Goal: Transaction & Acquisition: Purchase product/service

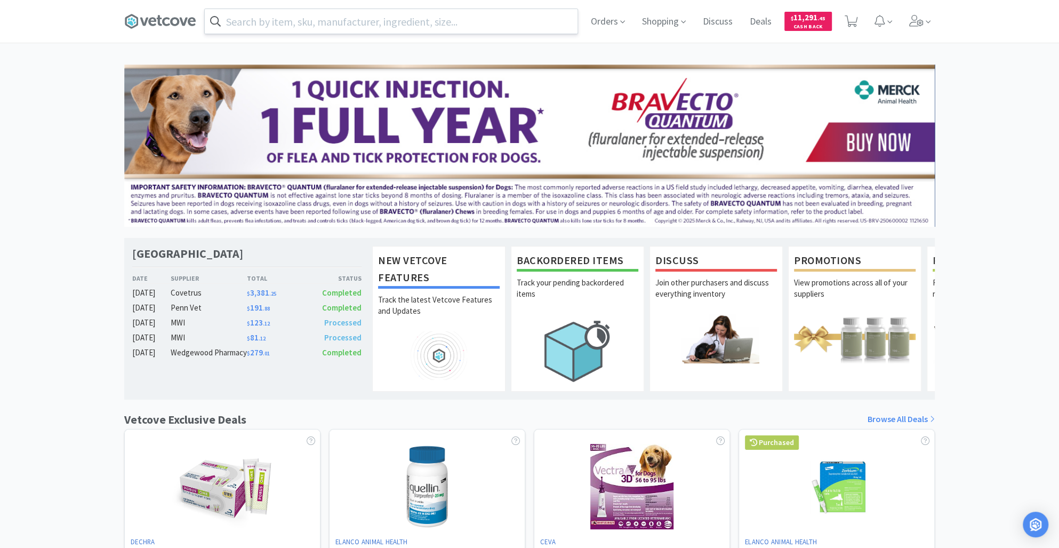
click at [268, 10] on input "text" at bounding box center [391, 21] width 373 height 25
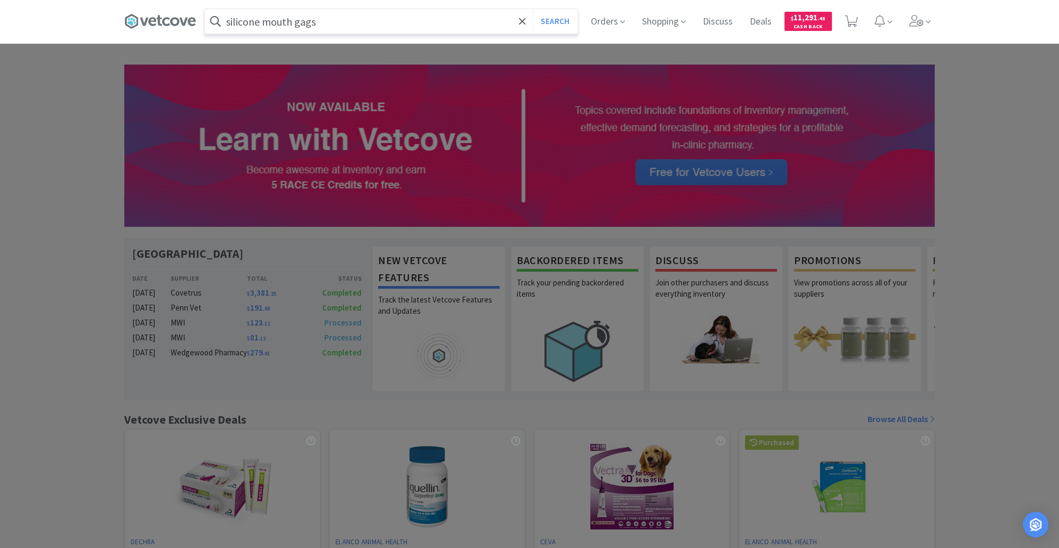
click at [533, 9] on button "Search" at bounding box center [555, 21] width 44 height 25
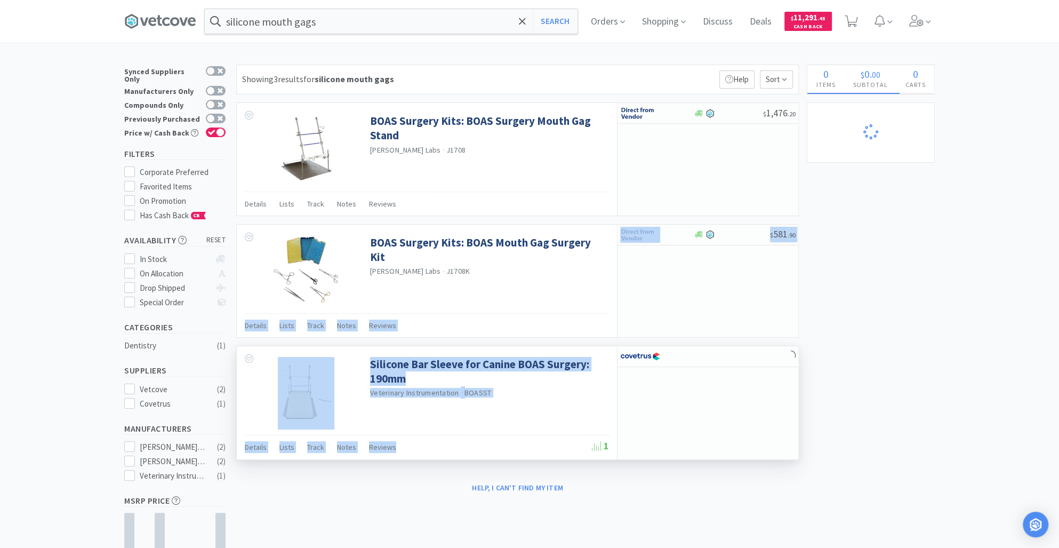
drag, startPoint x: 507, startPoint y: 253, endPoint x: 533, endPoint y: 448, distance: 196.9
click at [533, 448] on div "Showing 3 results for silicone mouth gags Filters Help Sort BOAS Surgery Kits: …" at bounding box center [515, 281] width 568 height 432
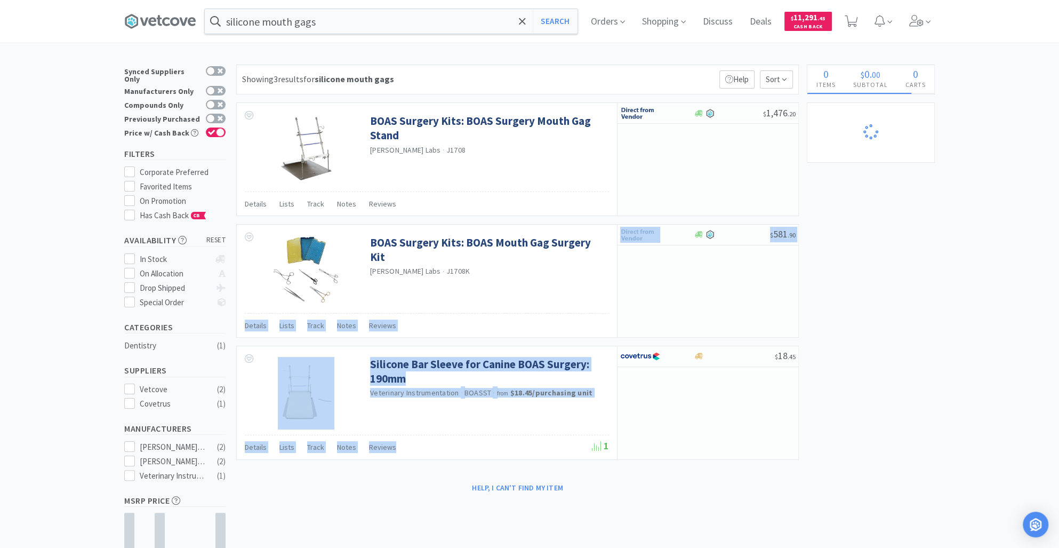
click at [898, 278] on div "× Filter Results Synced Suppliers Only Manufacturers Only Compounds Only Previo…" at bounding box center [529, 344] width 810 height 558
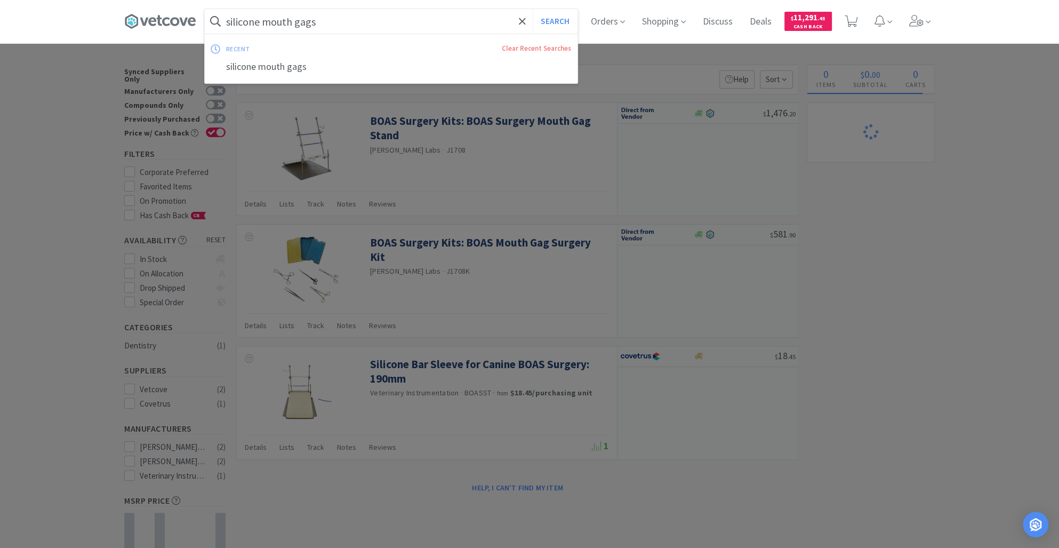
click at [349, 28] on input "silicone mouth gags" at bounding box center [391, 21] width 373 height 25
click at [563, 23] on button "Search" at bounding box center [555, 21] width 44 height 25
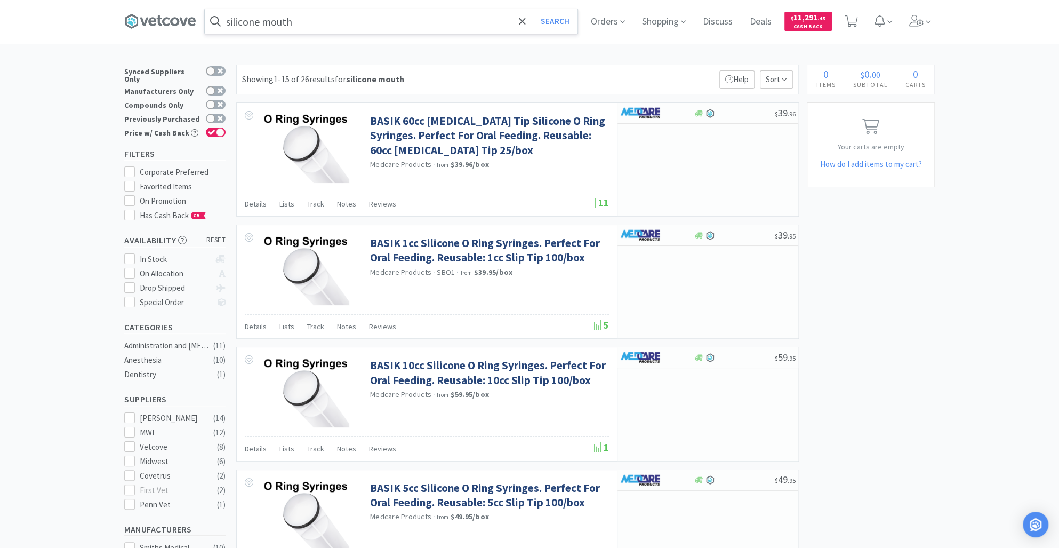
click at [318, 29] on input "silicone mouth" at bounding box center [391, 21] width 373 height 25
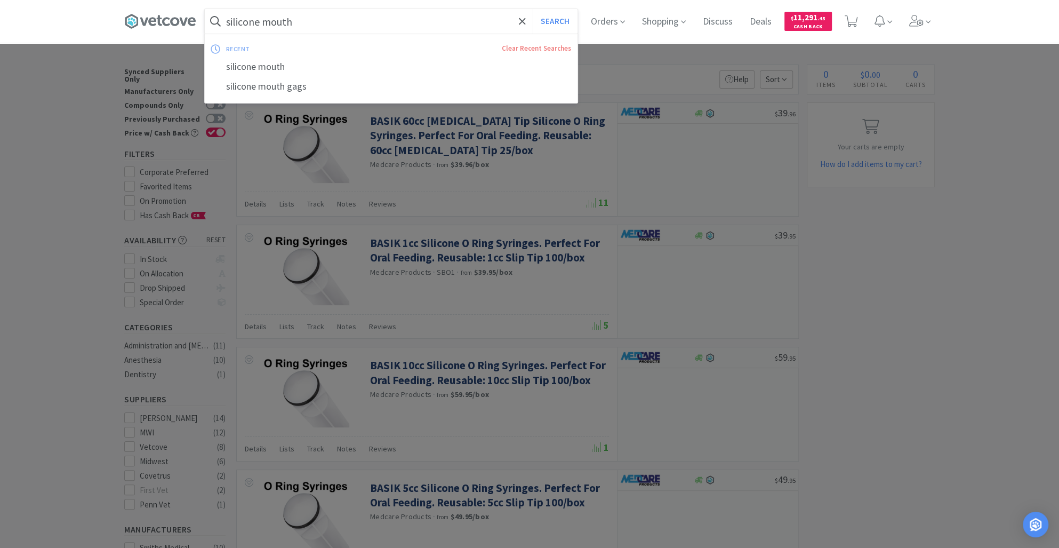
paste input "Smart Veterinary Mouth Gag Set"
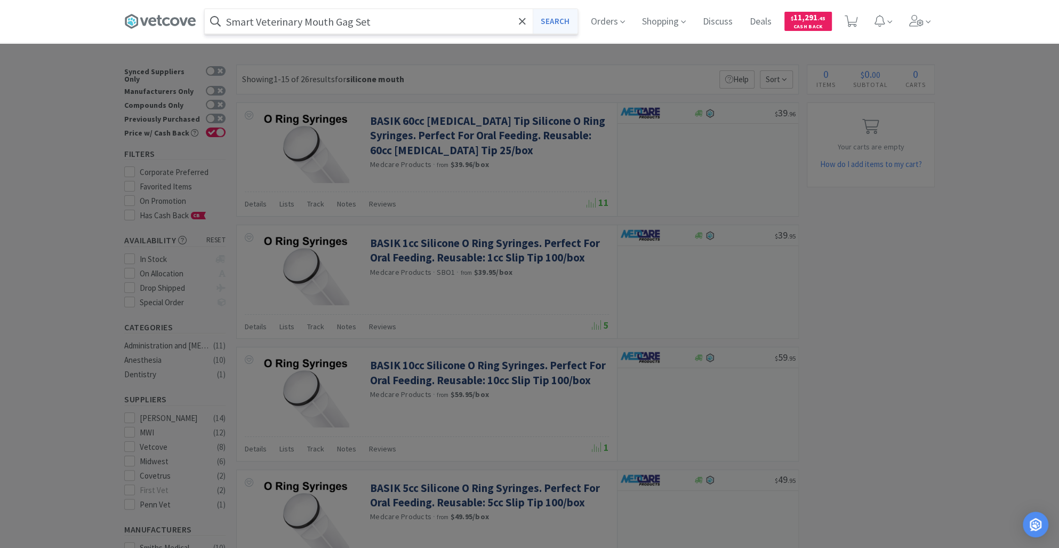
click at [560, 21] on button "Search" at bounding box center [555, 21] width 44 height 25
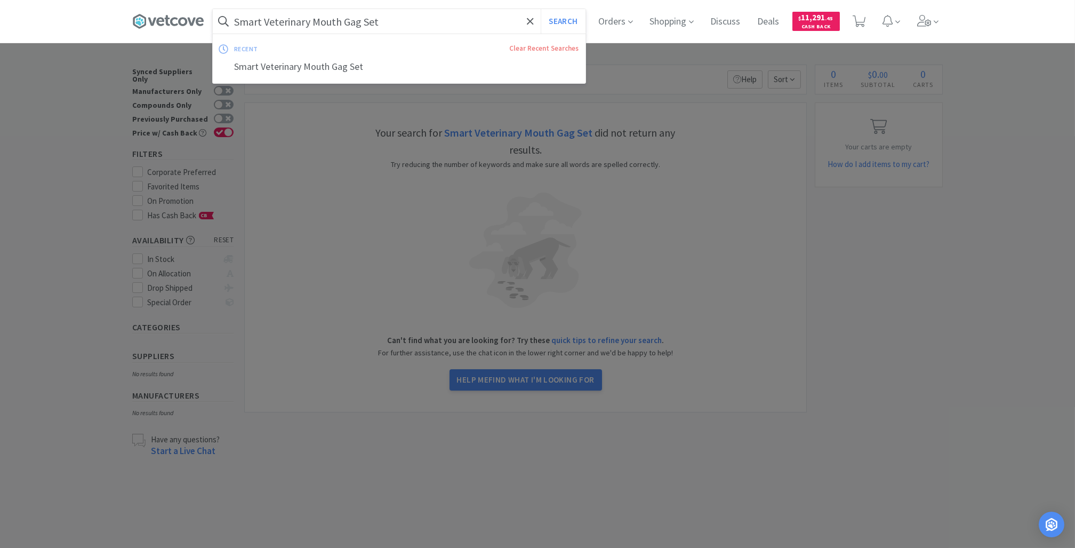
click at [384, 26] on input "Smart Veterinary Mouth Gag Set" at bounding box center [399, 21] width 373 height 25
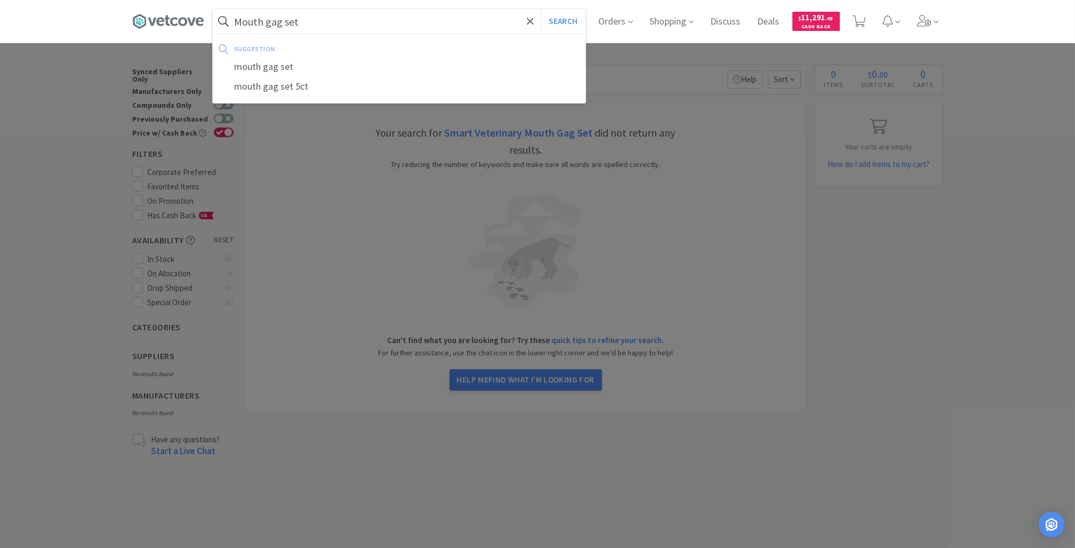
type input "Mouth gag set"
click at [541, 9] on button "Search" at bounding box center [563, 21] width 44 height 25
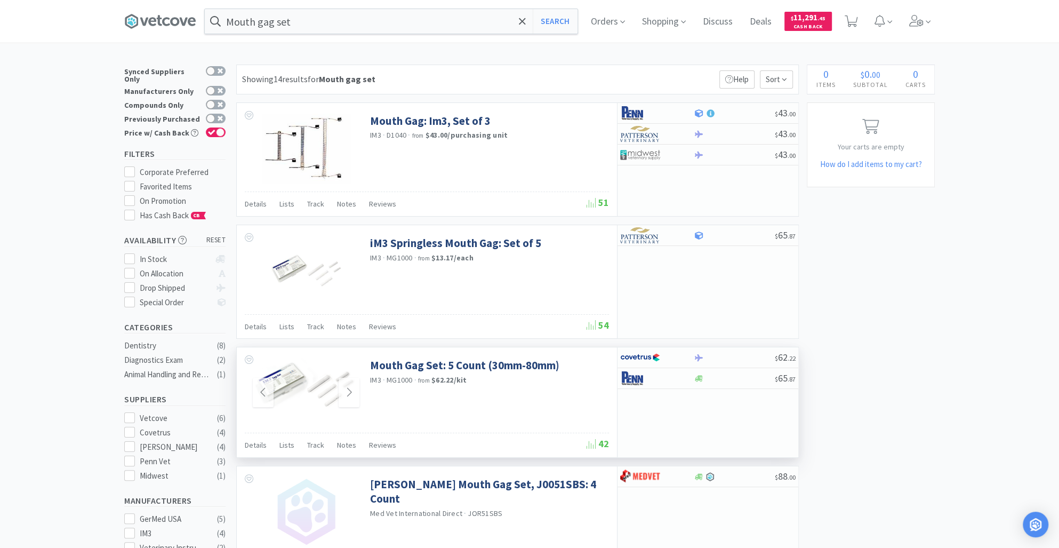
click at [266, 376] on img at bounding box center [306, 384] width 107 height 53
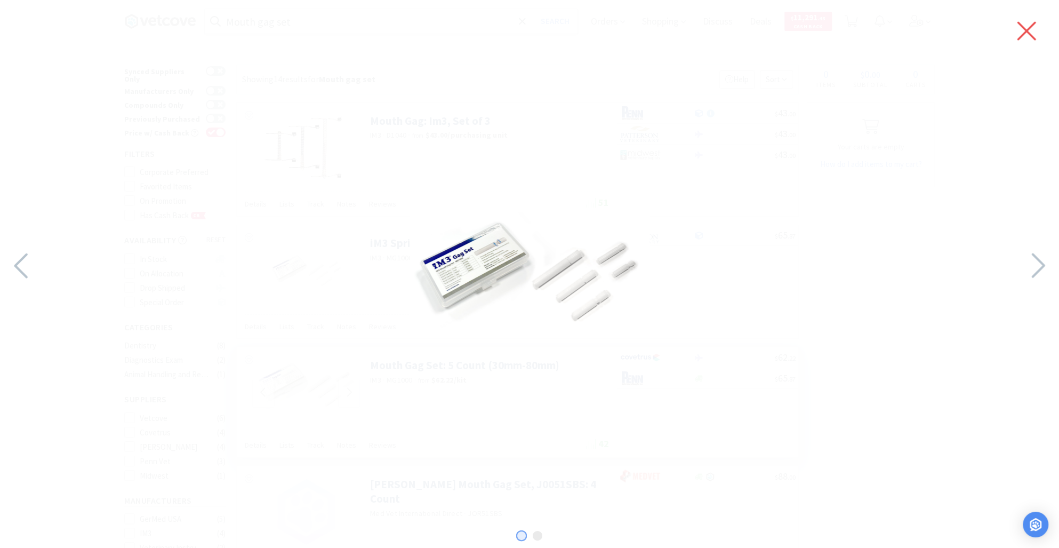
click at [1022, 39] on icon at bounding box center [1026, 31] width 22 height 30
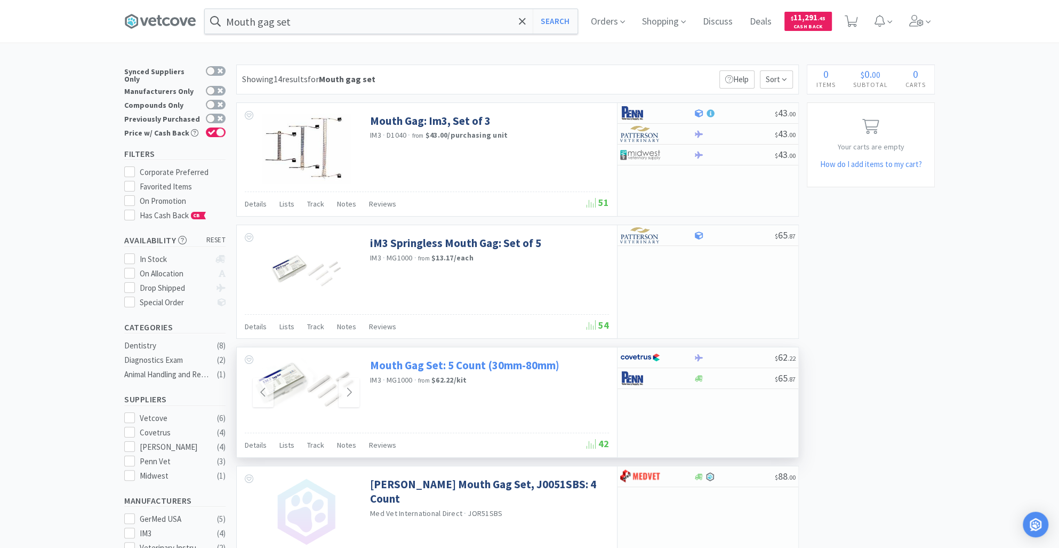
click at [461, 364] on link "Mouth Gag Set: 5 Count (30mm-80mm)" at bounding box center [464, 365] width 189 height 14
click at [330, 400] on img at bounding box center [306, 384] width 107 height 53
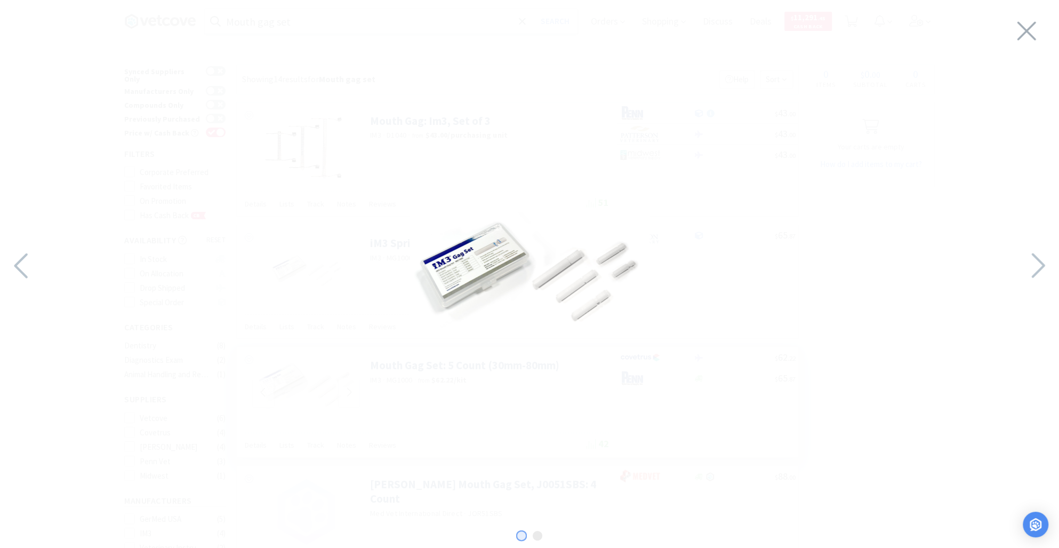
click at [1049, 22] on div at bounding box center [529, 271] width 1059 height 521
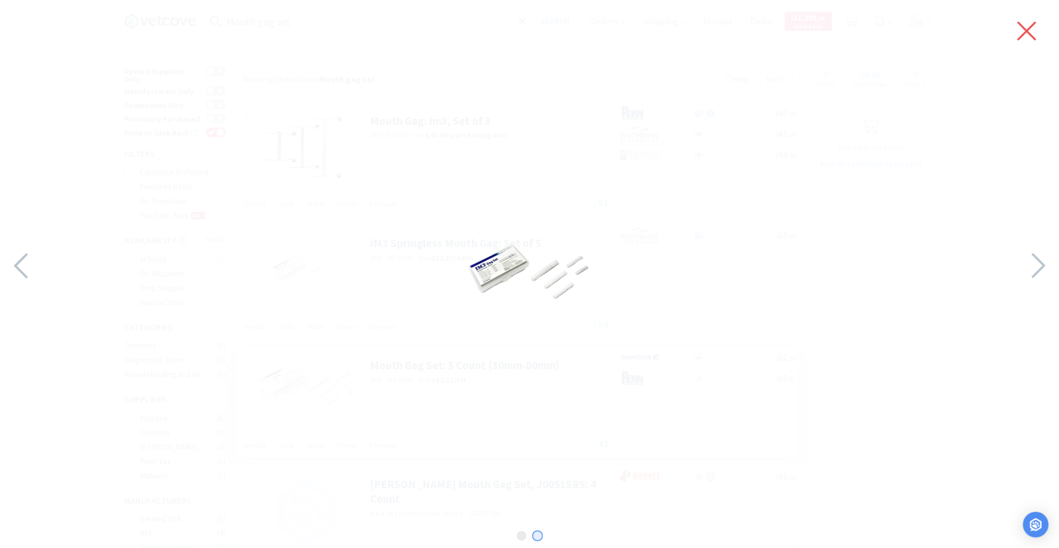
click at [1037, 31] on icon at bounding box center [1026, 31] width 22 height 30
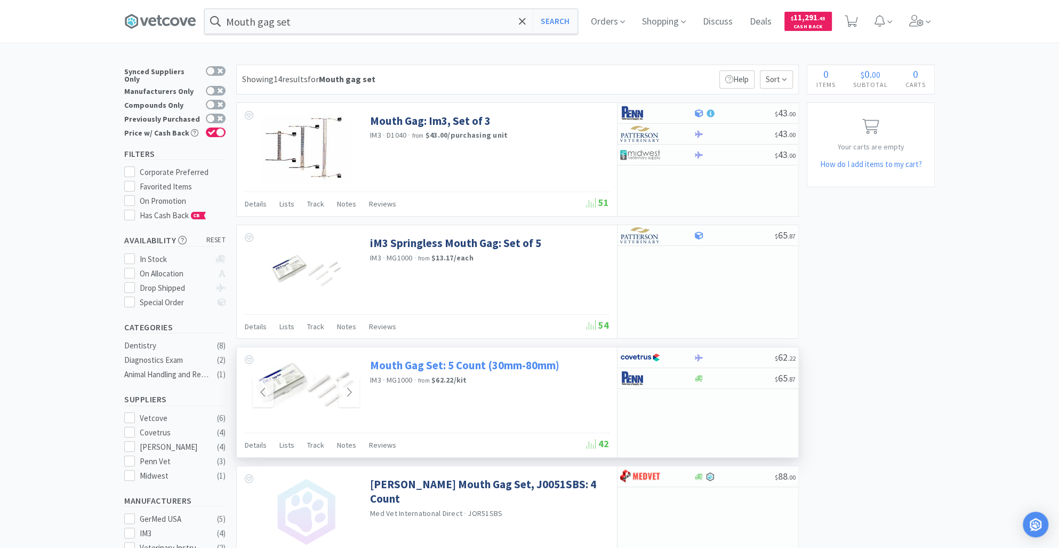
click at [484, 363] on link "Mouth Gag Set: 5 Count (30mm-80mm)" at bounding box center [464, 365] width 189 height 14
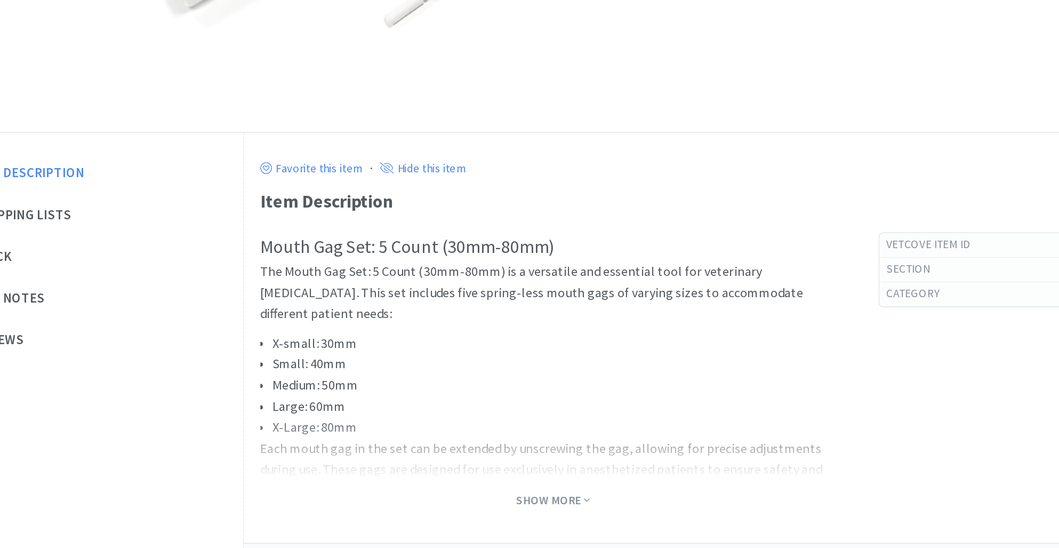
scroll to position [102, 0]
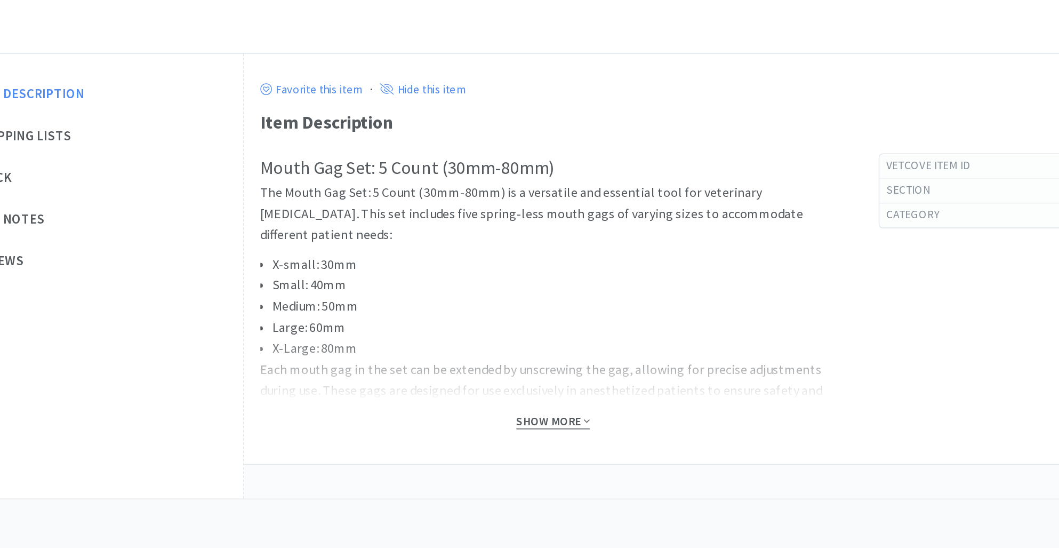
click at [528, 468] on span "Show More" at bounding box center [527, 466] width 47 height 10
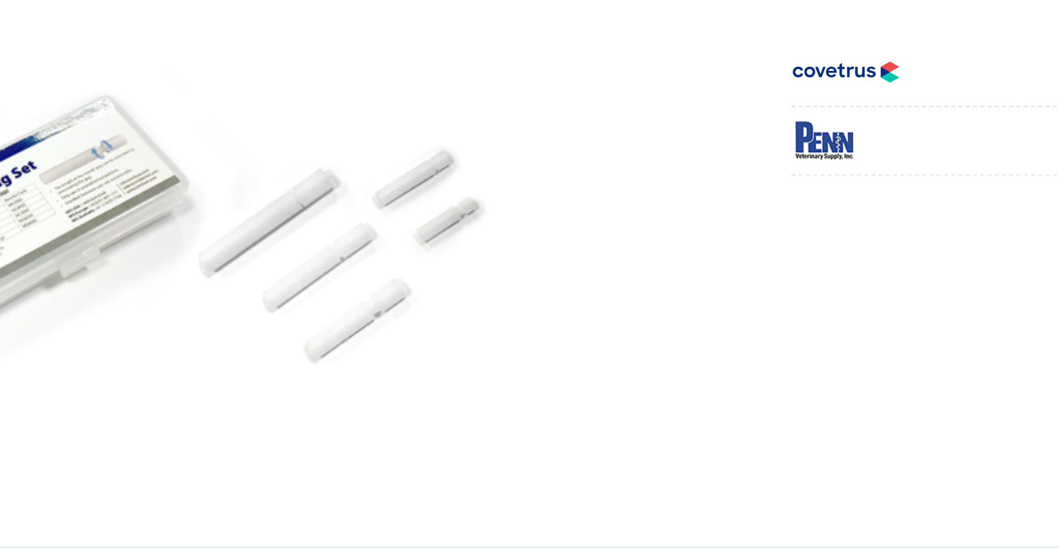
scroll to position [49, 0]
